Goal: Task Accomplishment & Management: Use online tool/utility

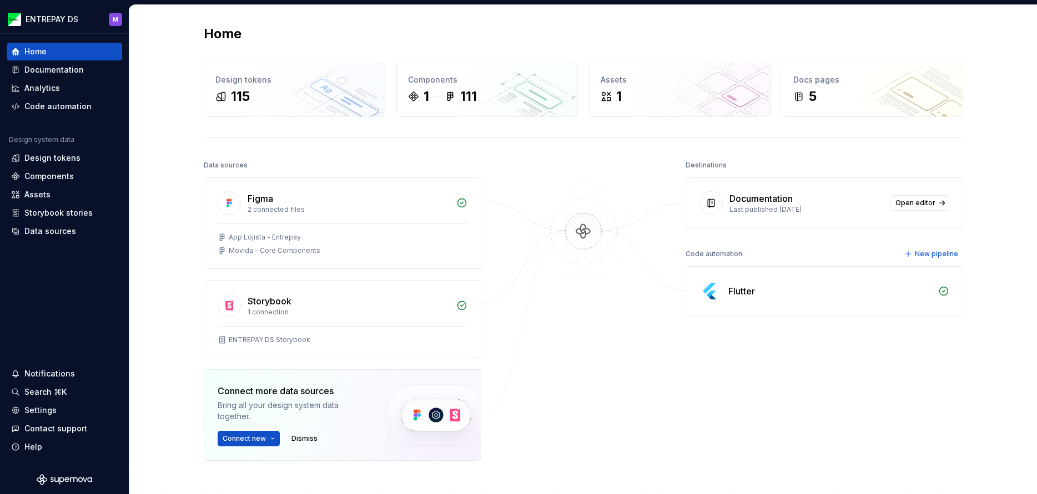
click at [734, 296] on div "Flutter" at bounding box center [741, 291] width 27 height 13
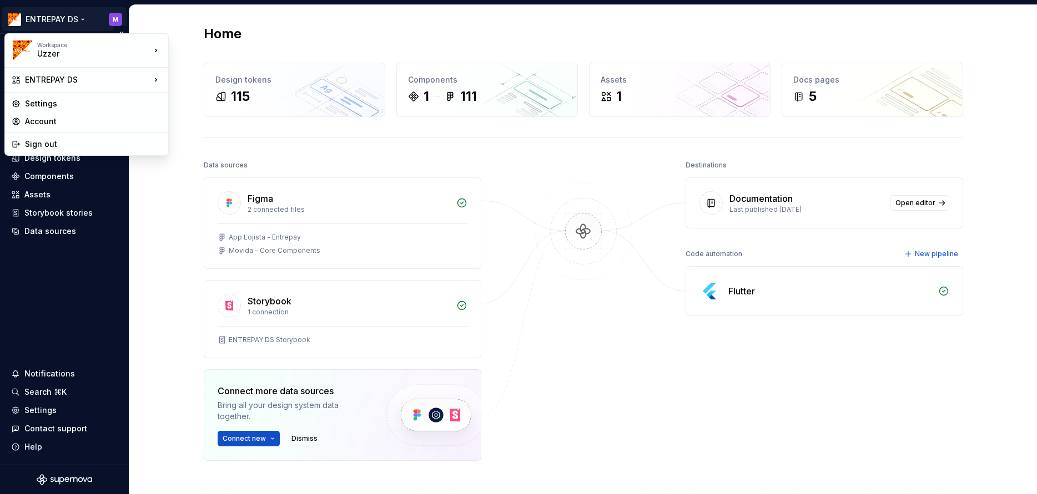
click at [86, 19] on html "ENTREPAY DS M Home Documentation Analytics Code automation Design system data D…" at bounding box center [518, 247] width 1037 height 494
click at [84, 17] on html "ENTREPAY DS M Home Documentation Analytics Code automation Design system data D…" at bounding box center [518, 247] width 1037 height 494
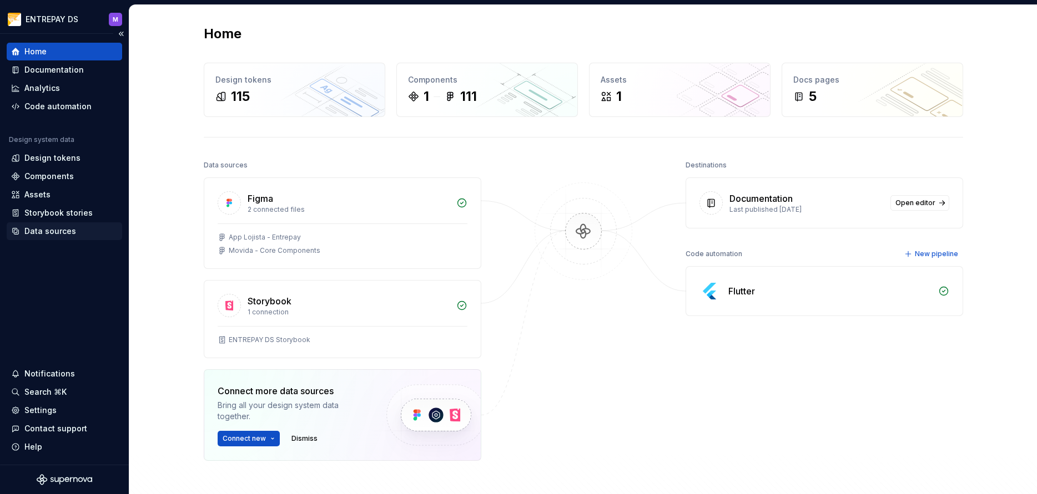
click at [42, 236] on div "Data sources" at bounding box center [50, 231] width 52 height 11
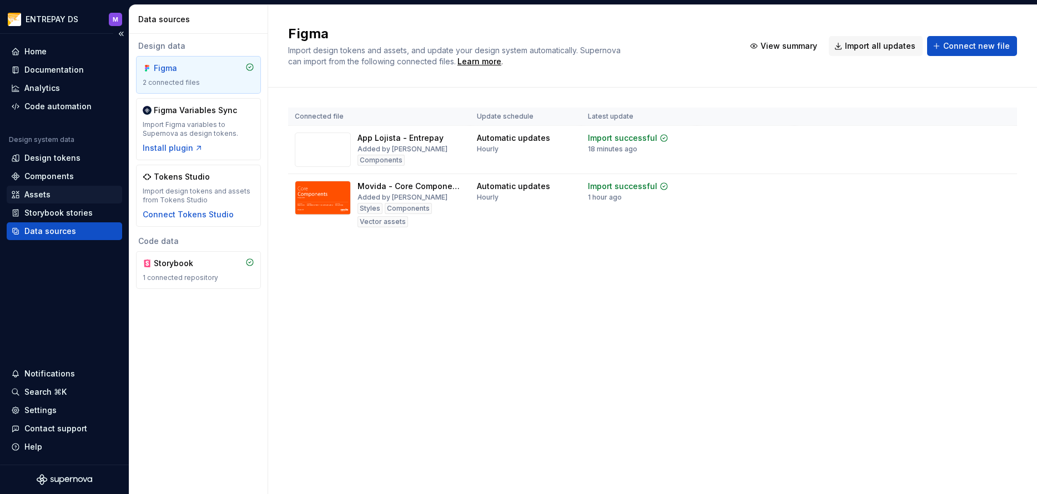
click at [33, 190] on div "Assets" at bounding box center [37, 194] width 26 height 11
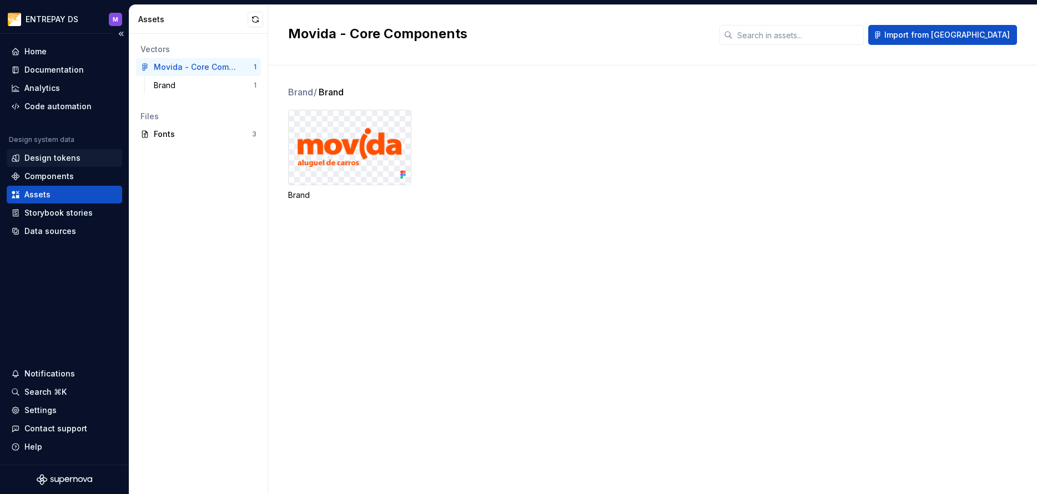
click at [52, 154] on div "Design tokens" at bounding box center [52, 158] width 56 height 11
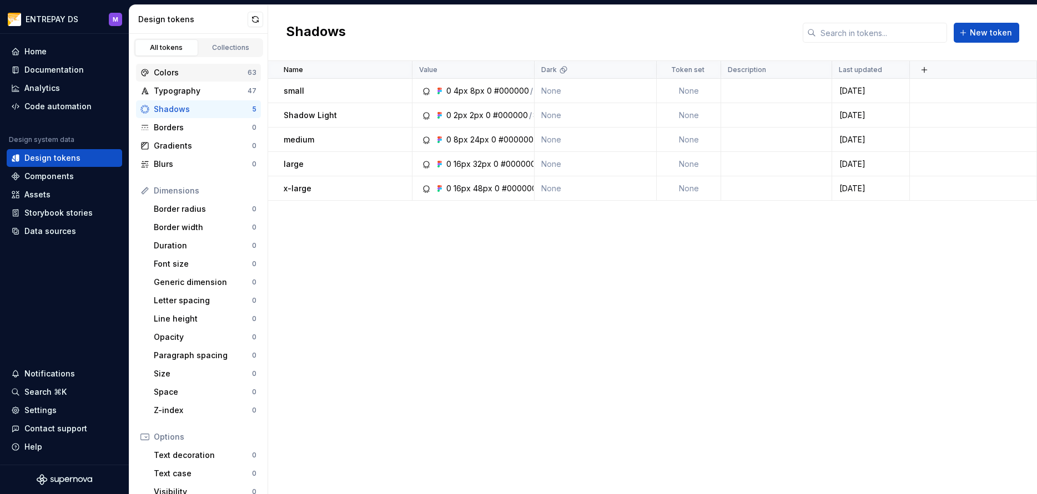
click at [203, 67] on div "Colors" at bounding box center [201, 72] width 94 height 11
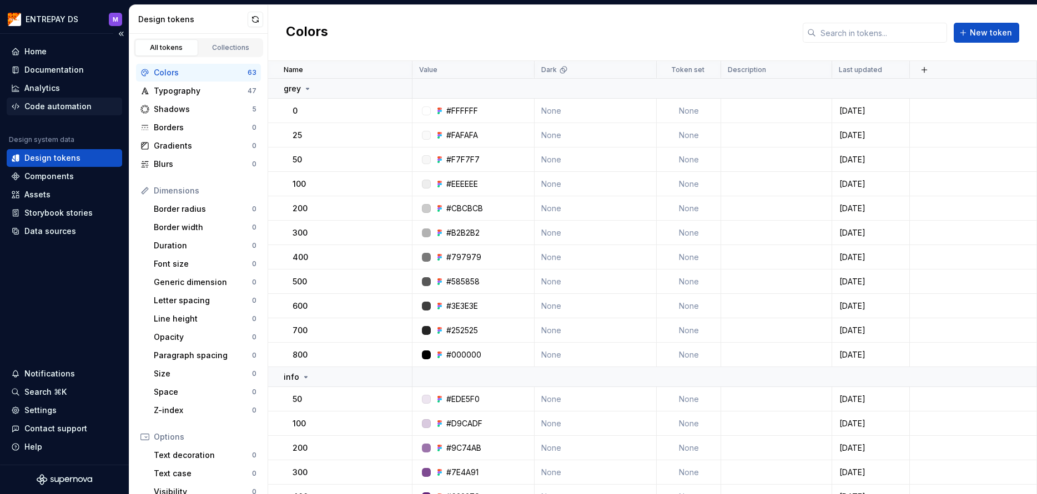
click at [39, 103] on div "Code automation" at bounding box center [57, 106] width 67 height 11
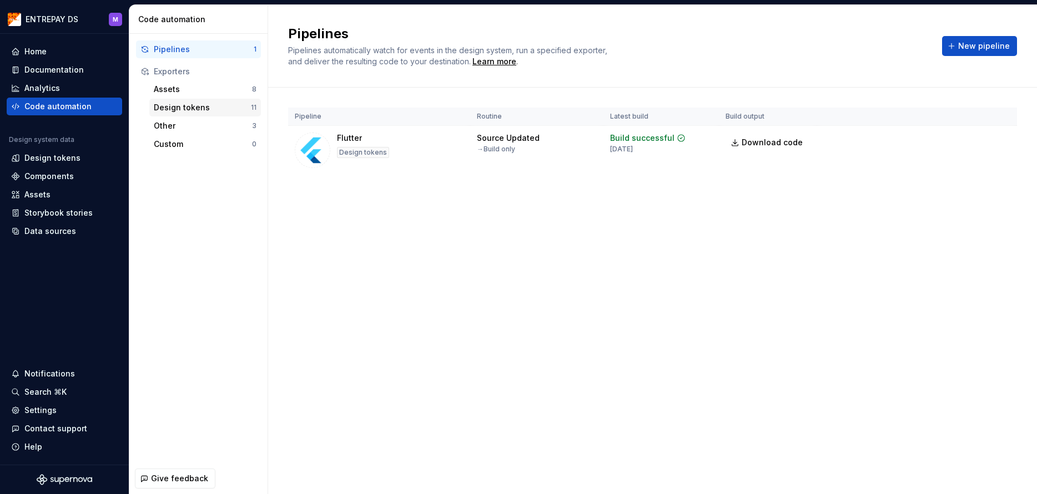
click at [206, 105] on div "Design tokens" at bounding box center [202, 107] width 97 height 11
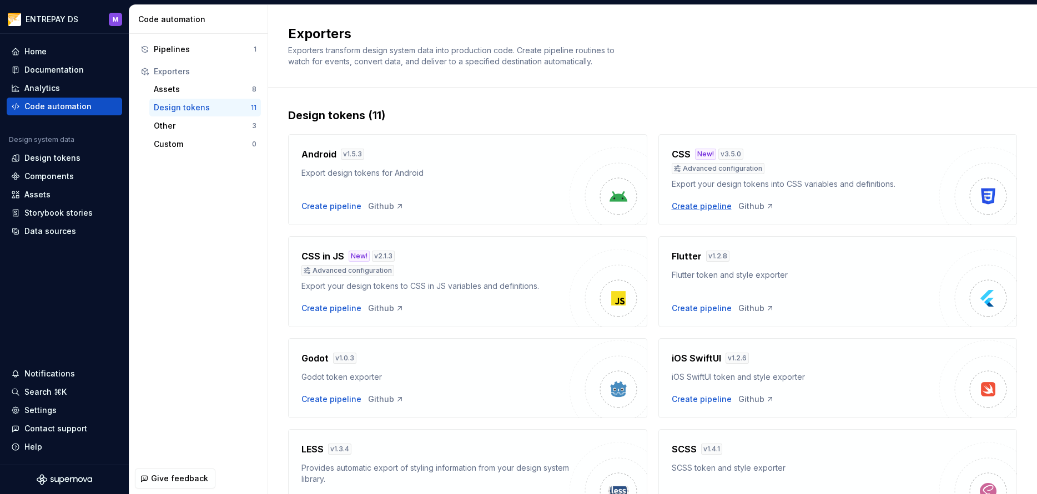
click at [704, 206] on div "Create pipeline" at bounding box center [701, 206] width 60 height 11
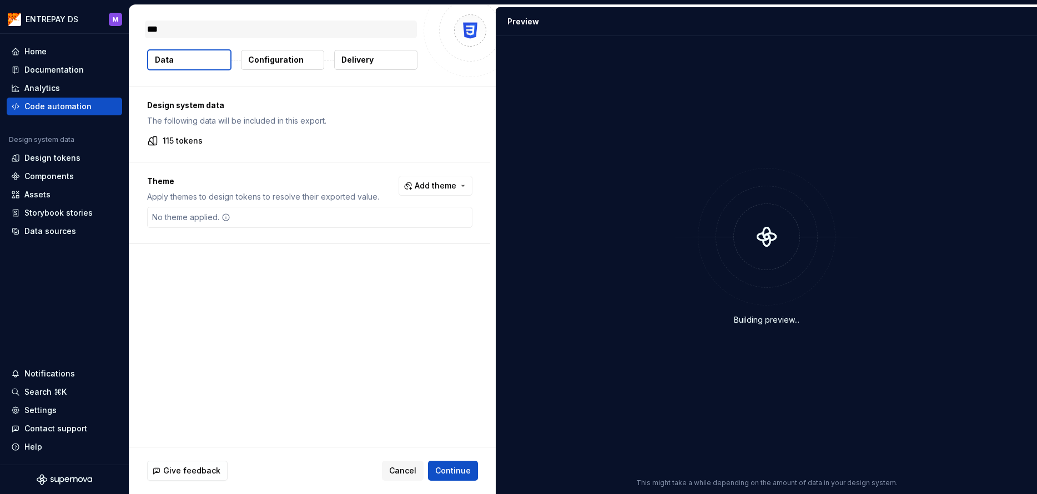
click at [185, 28] on textarea "***" at bounding box center [281, 30] width 272 height 18
type textarea "*"
type textarea "***"
type textarea "*"
type textarea "*****"
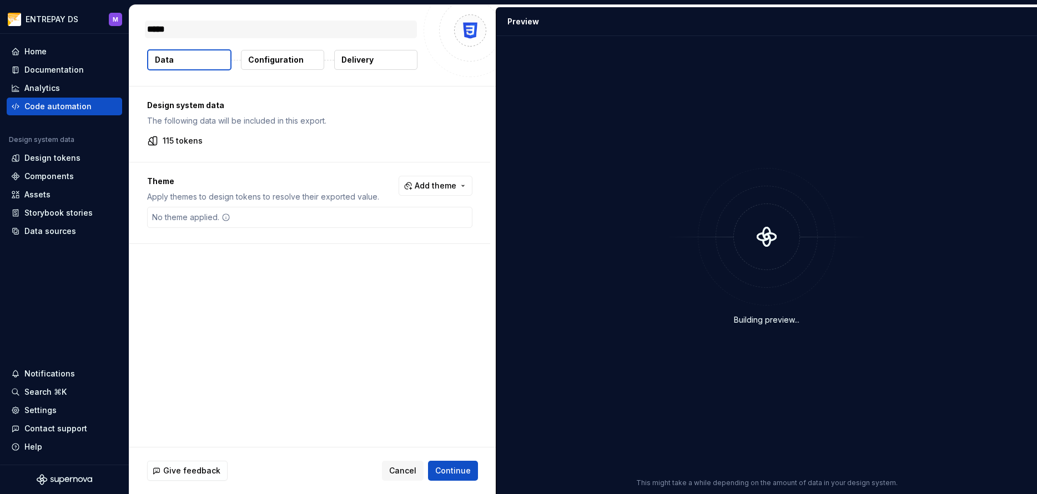
type textarea "*"
type textarea "******"
type textarea "*"
type textarea "*******"
type textarea "*"
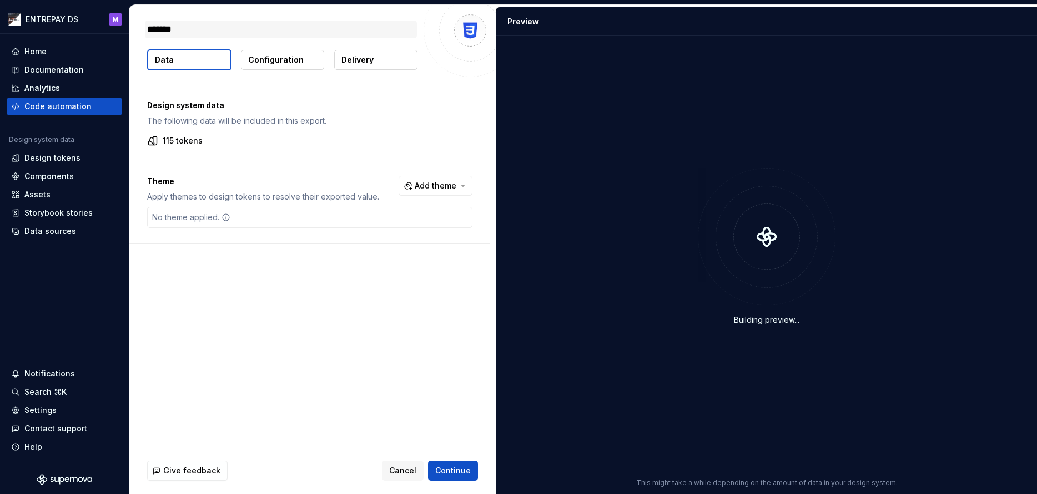
type textarea "********"
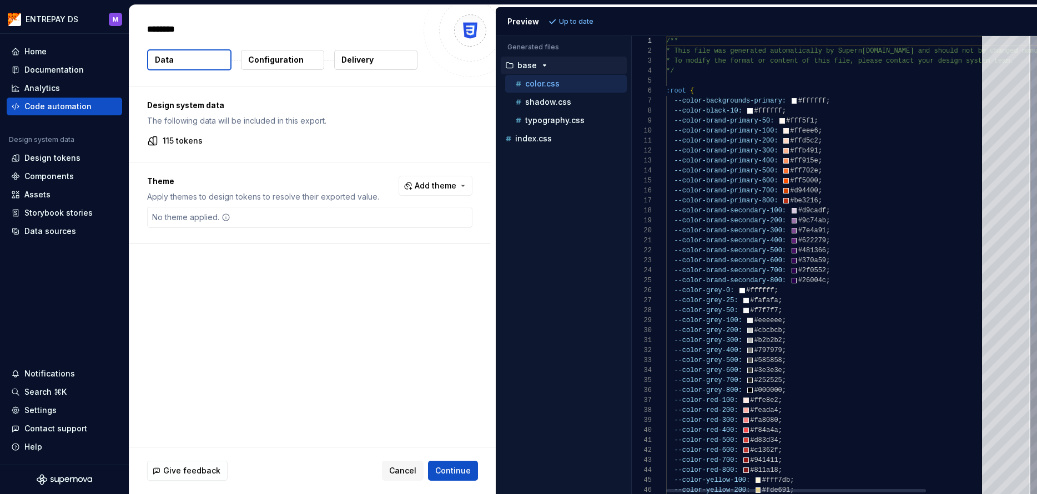
type textarea "**********"
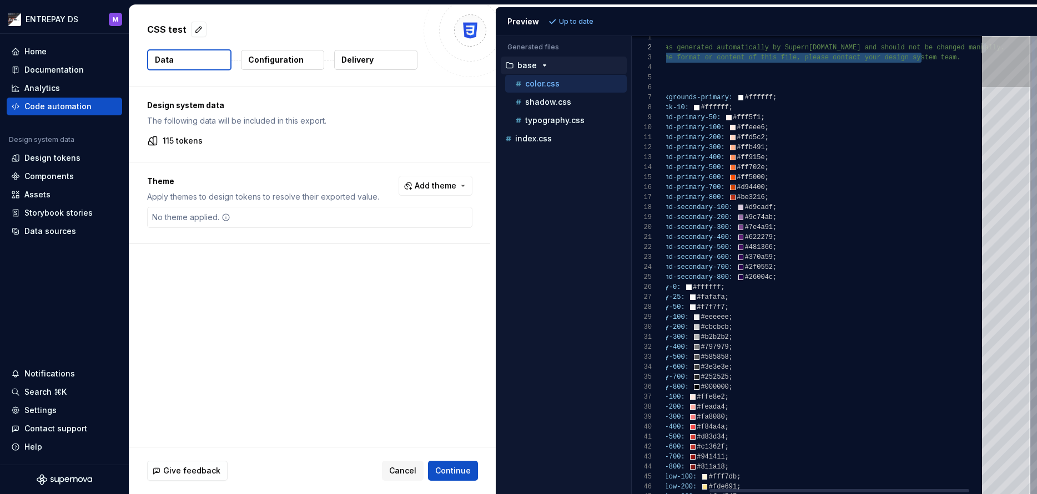
drag, startPoint x: 972, startPoint y: 54, endPoint x: 991, endPoint y: 52, distance: 19.5
click at [993, 52] on div "1 2 3 4 5 6 7 8 9 10 11 12 13 14 15 16 17 18 19 20 21 22 23 24 25 26 27 28 29 3…" at bounding box center [834, 265] width 405 height 458
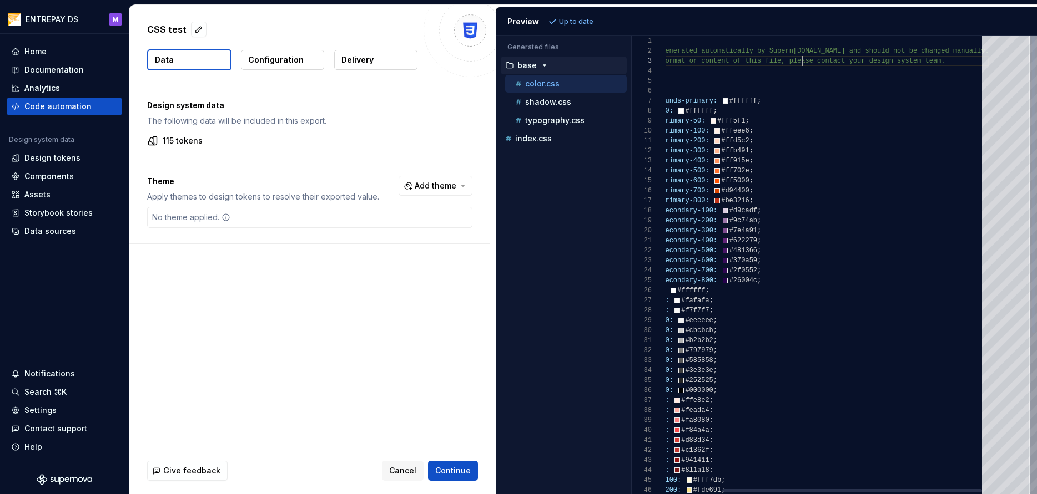
scroll to position [20, 205]
click at [802, 62] on span "lease contact your design system team." at bounding box center [868, 61] width 152 height 8
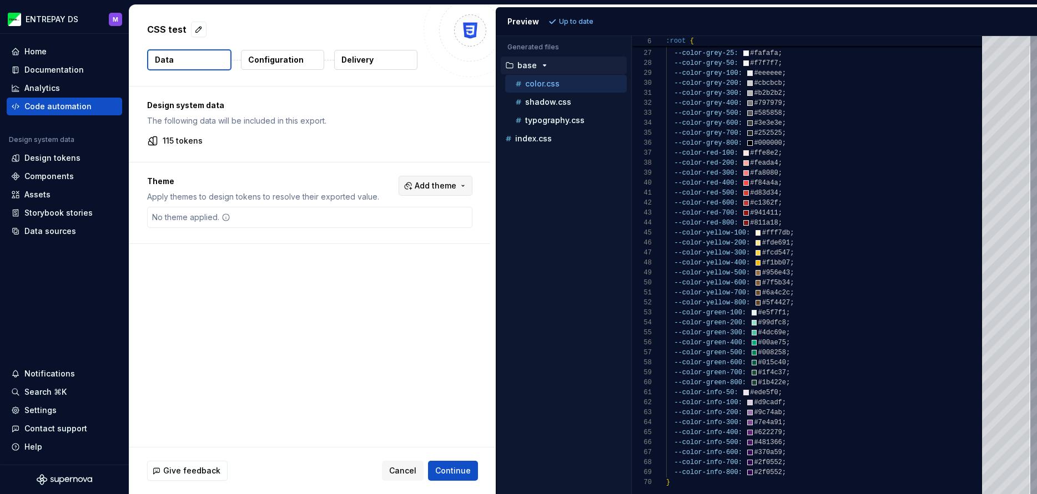
click at [472, 186] on button "Add theme" at bounding box center [435, 186] width 74 height 20
click at [296, 218] on html "ENTREPAY DS M Home Documentation Analytics Code automation Design system data D…" at bounding box center [518, 247] width 1037 height 494
click at [450, 190] on span "Add theme" at bounding box center [436, 185] width 42 height 11
click at [370, 232] on div "Dark" at bounding box center [374, 230] width 18 height 11
click at [475, 420] on html "ENTREPAY DS M Home Documentation Analytics Code automation Design system data D…" at bounding box center [518, 247] width 1037 height 494
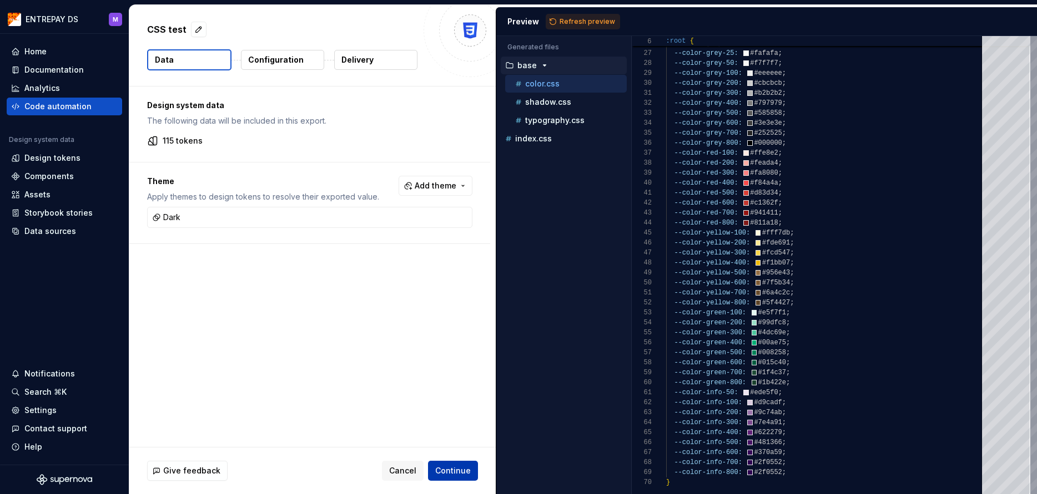
click at [456, 472] on span "Continue" at bounding box center [453, 471] width 36 height 11
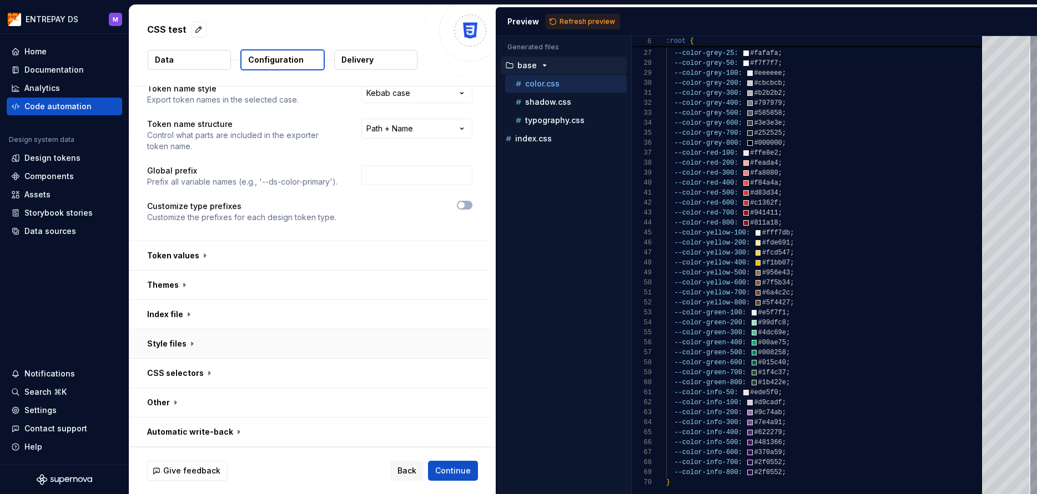
scroll to position [37, 0]
click at [407, 473] on span "Back" at bounding box center [406, 471] width 19 height 11
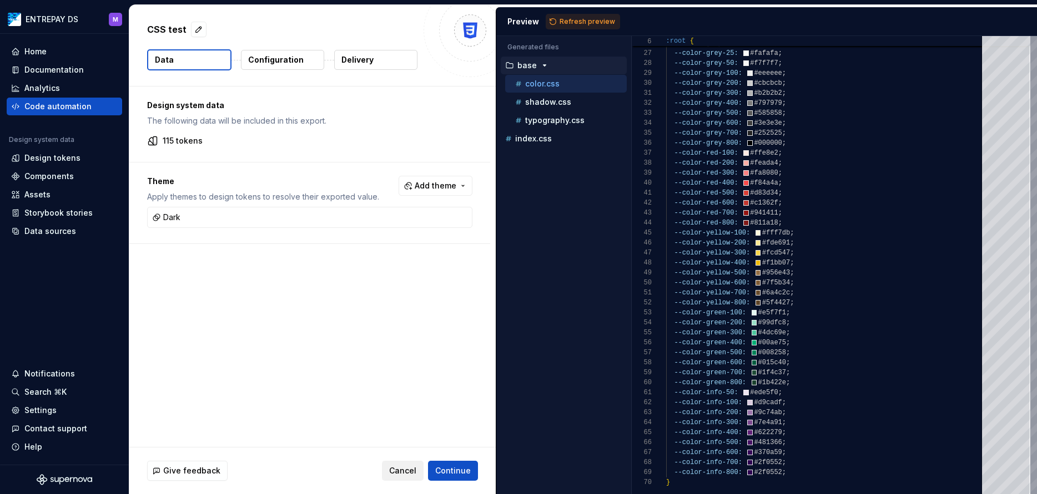
click at [409, 467] on span "Cancel" at bounding box center [402, 471] width 27 height 11
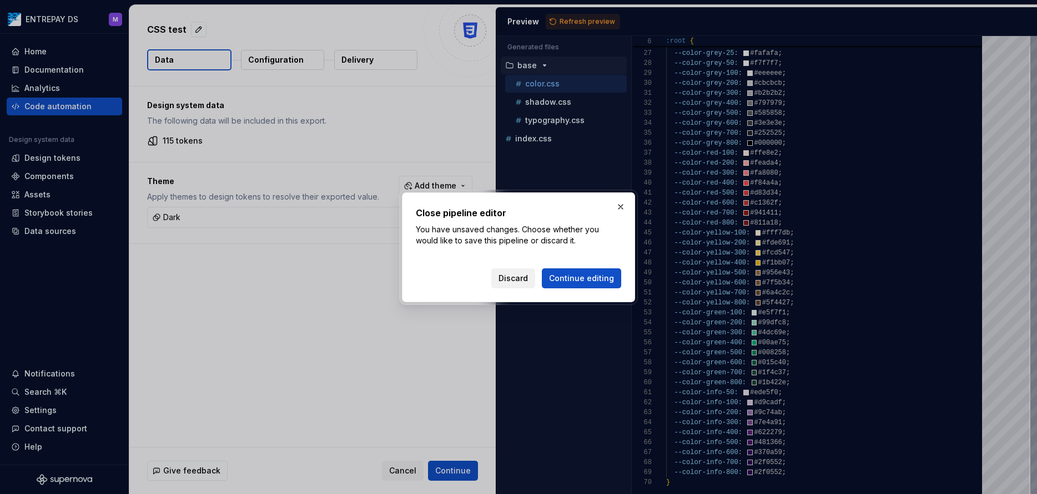
click at [523, 277] on span "Discard" at bounding box center [512, 278] width 29 height 11
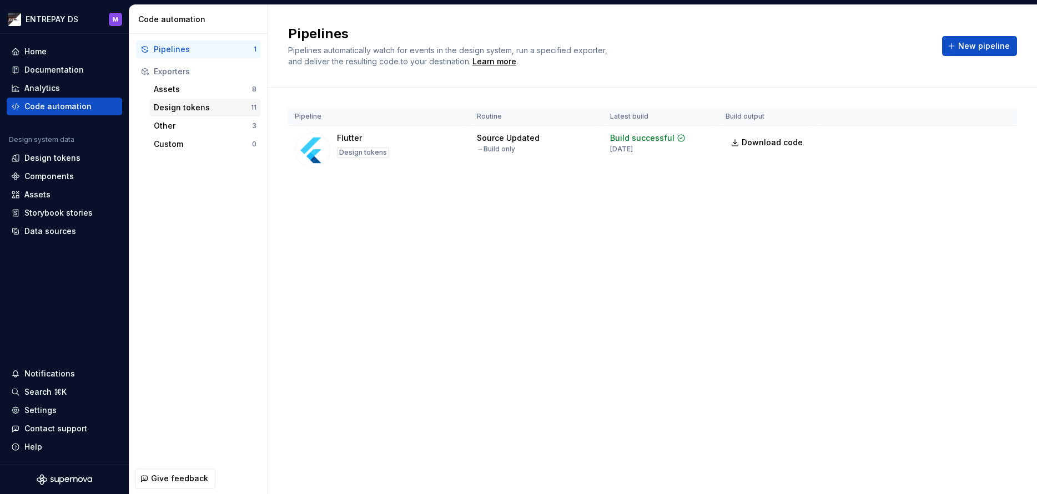
click at [191, 104] on div "Design tokens" at bounding box center [202, 107] width 97 height 11
